Goal: Check status

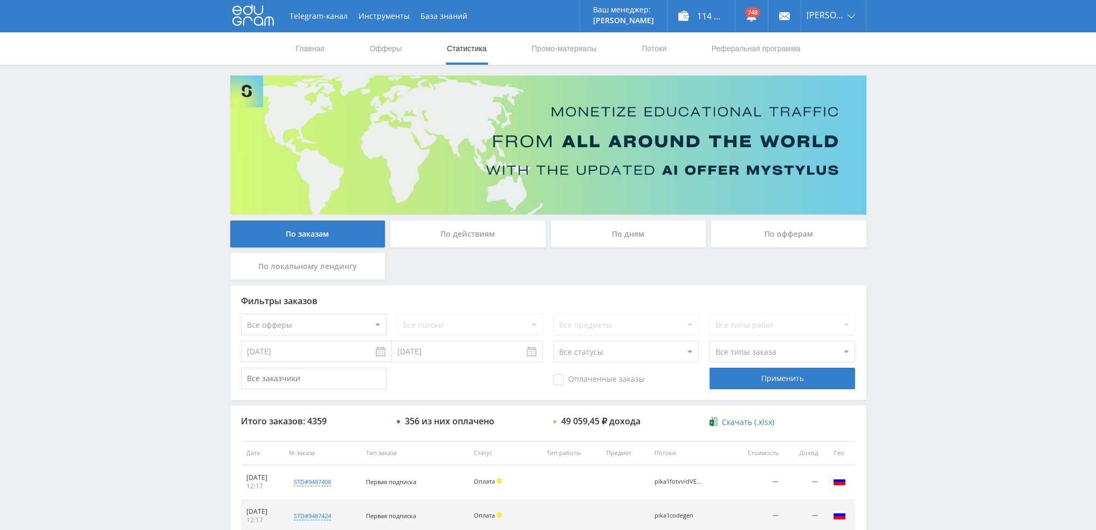
click at [610, 234] on div "По дням" at bounding box center [628, 234] width 155 height 27
click at [0, 0] on input "По дням" at bounding box center [0, 0] width 0 height 0
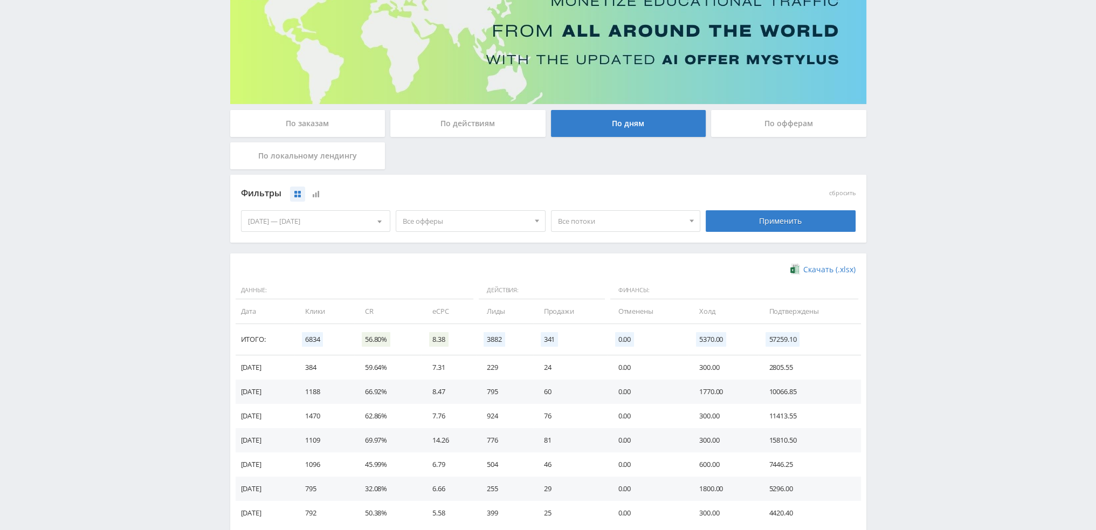
scroll to position [162, 0]
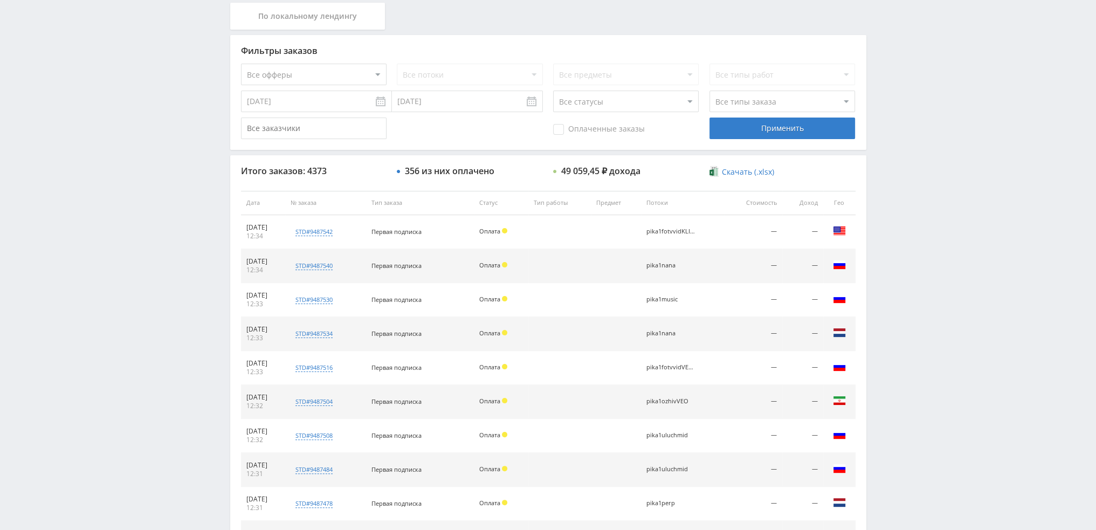
scroll to position [373, 0]
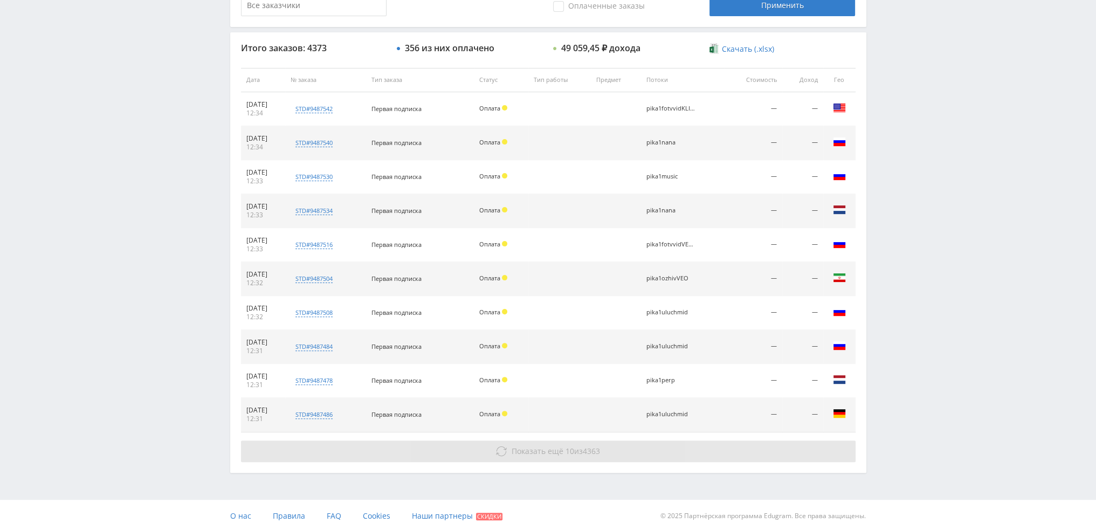
click at [520, 450] on span "Показать ещё" at bounding box center [538, 451] width 52 height 10
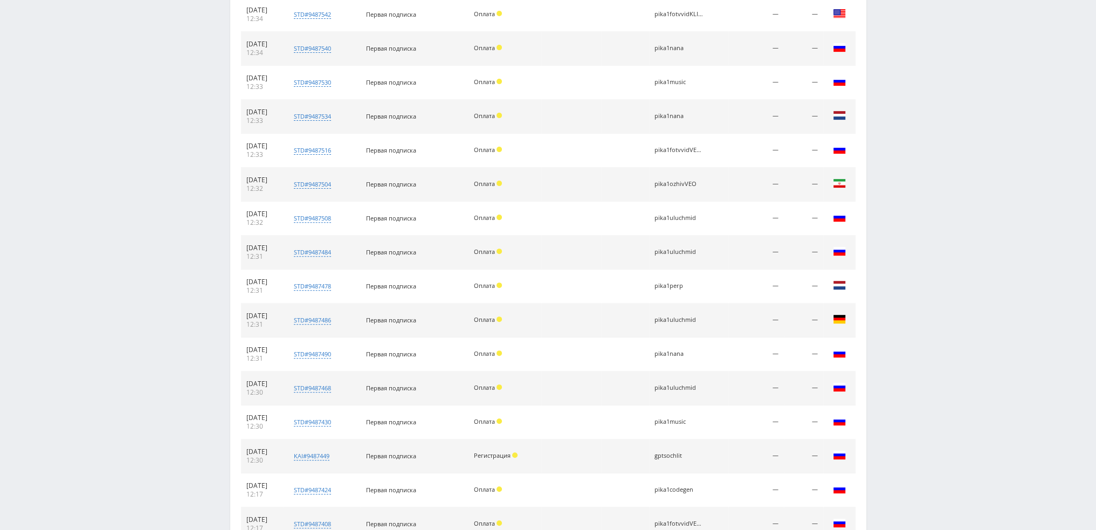
scroll to position [643, 0]
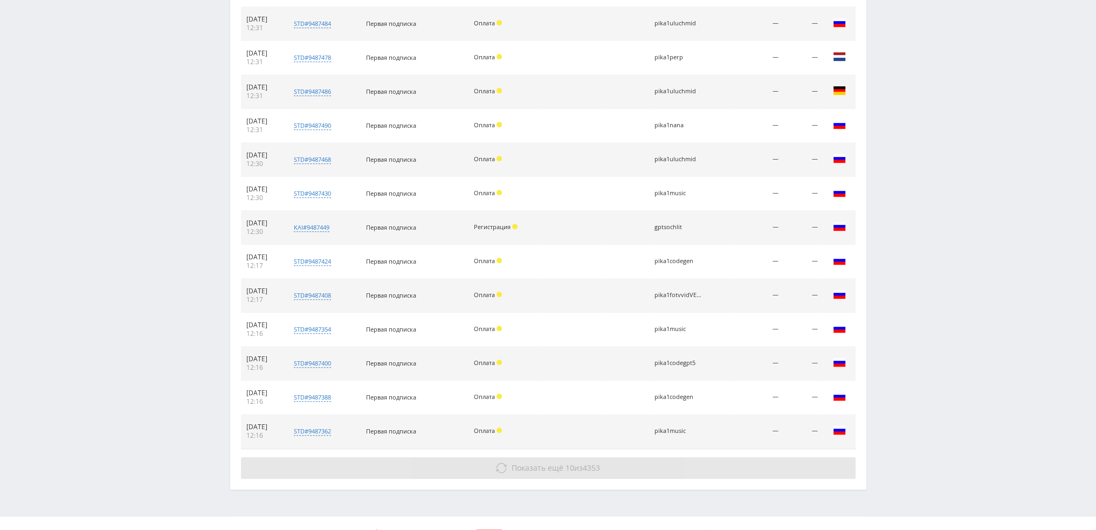
click at [556, 450] on div "Итого заказов: 4373 356 из них оплачено 49 059,45 ₽ дохода Скачать (.xlsx) Дата…" at bounding box center [548, 99] width 636 height 780
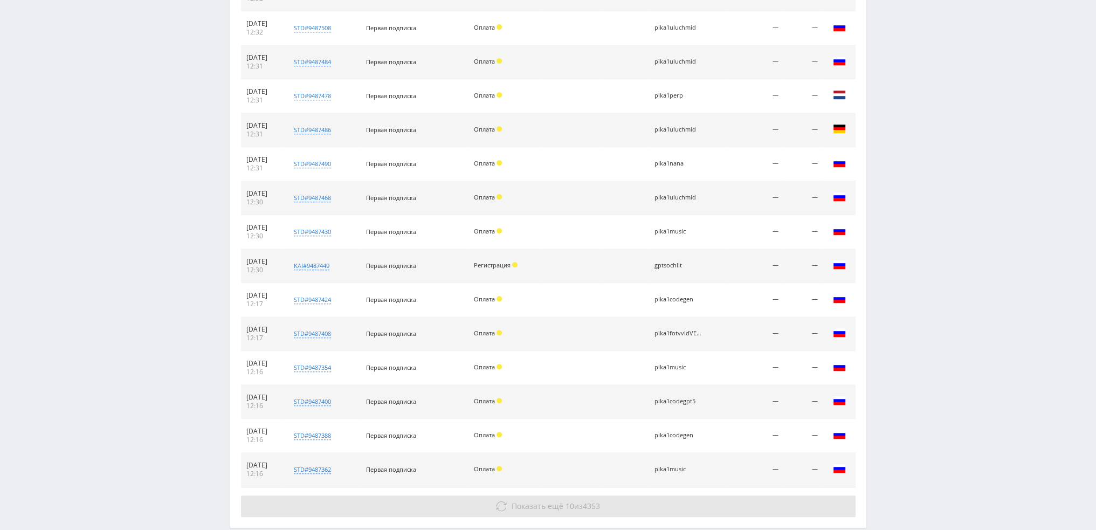
click at [554, 502] on span "Показать ещё" at bounding box center [538, 506] width 52 height 10
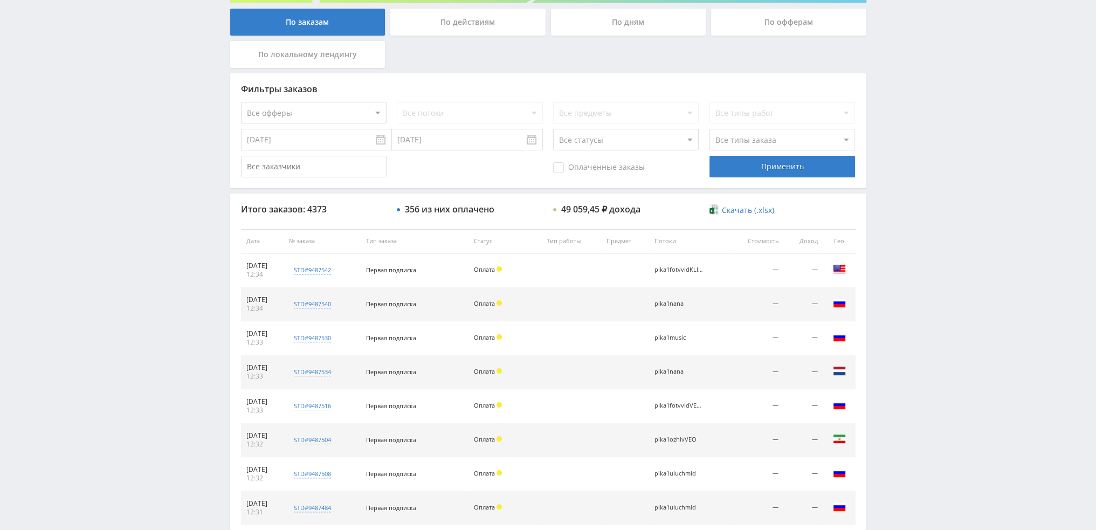
scroll to position [173, 0]
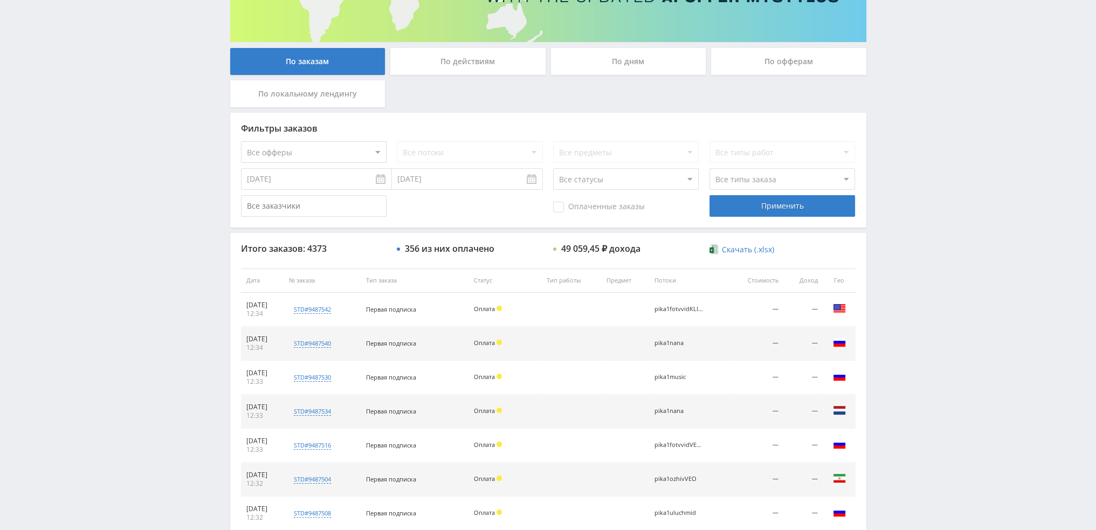
click at [602, 71] on div "По дням" at bounding box center [628, 61] width 155 height 27
click at [0, 0] on input "По дням" at bounding box center [0, 0] width 0 height 0
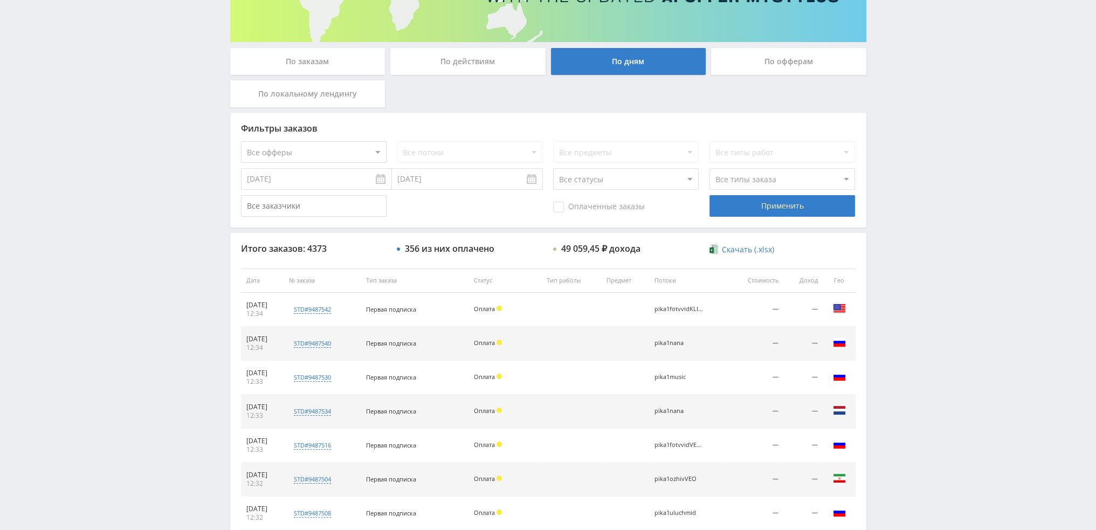
scroll to position [0, 0]
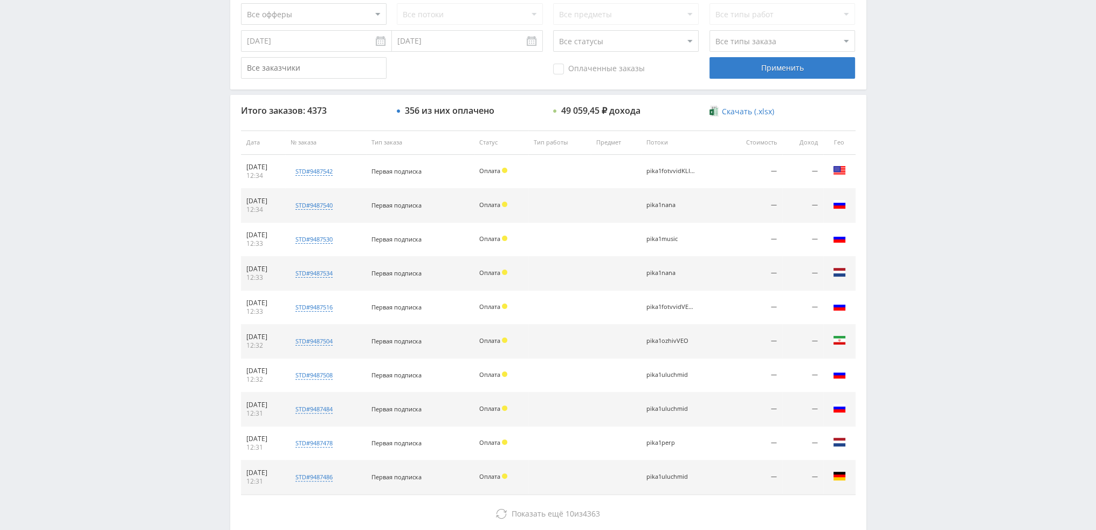
scroll to position [373, 0]
